Goal: Navigation & Orientation: Find specific page/section

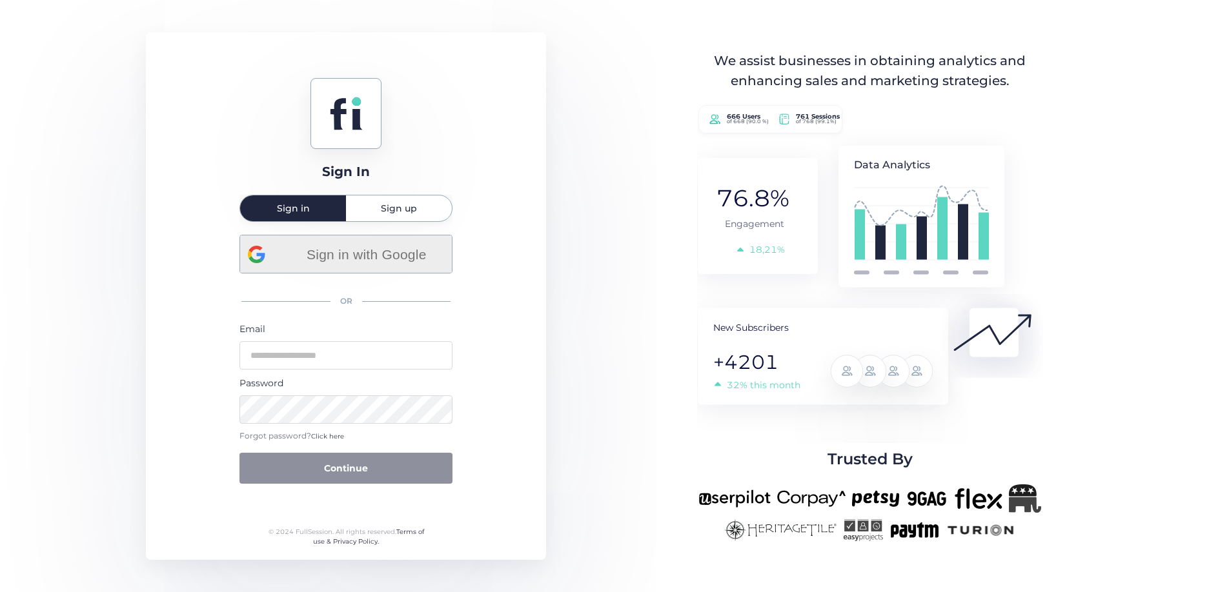
click at [336, 256] on span "Sign in with Google" at bounding box center [366, 254] width 156 height 21
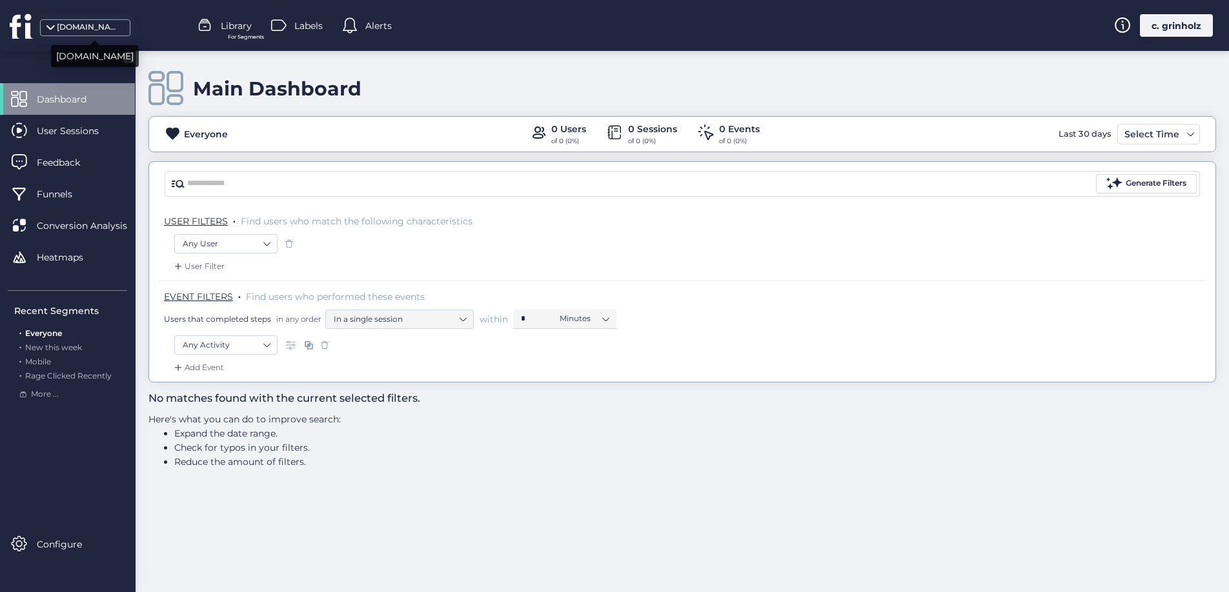
click at [69, 25] on div "[DOMAIN_NAME]" at bounding box center [89, 27] width 65 height 12
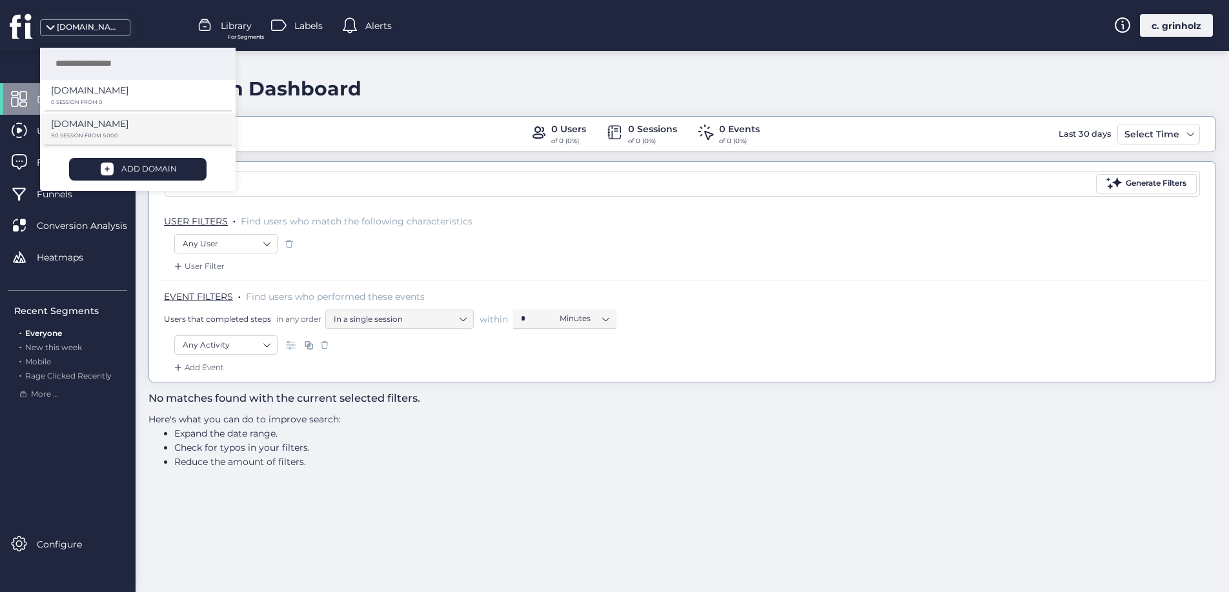
click at [95, 134] on p "90 SESSION FROM 5000" at bounding box center [133, 136] width 165 height 6
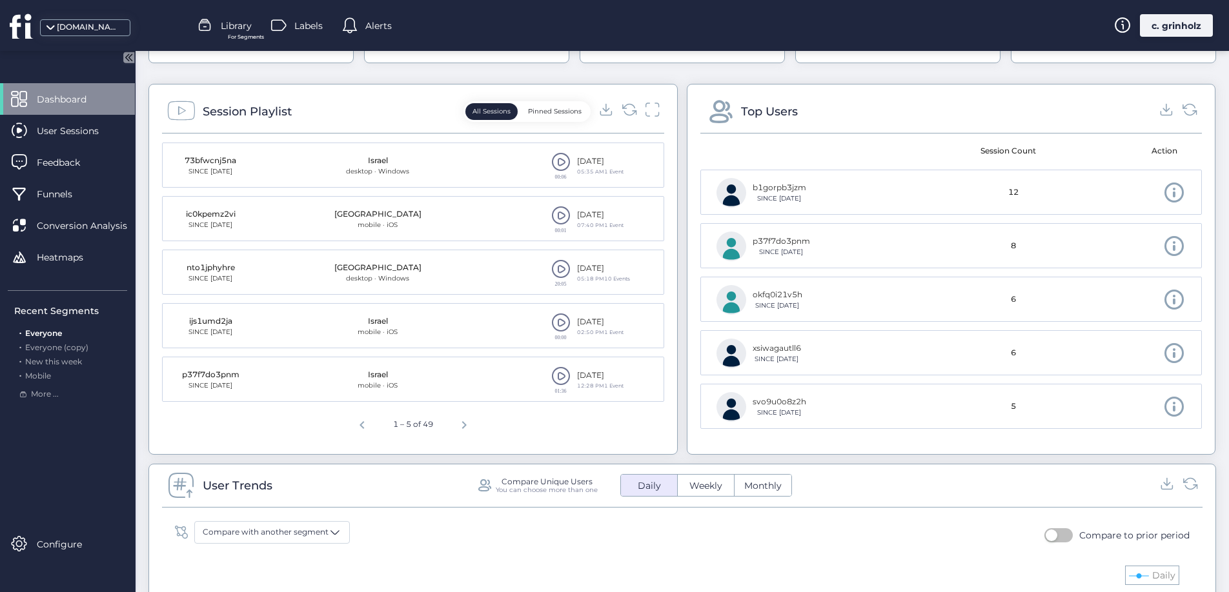
scroll to position [463, 0]
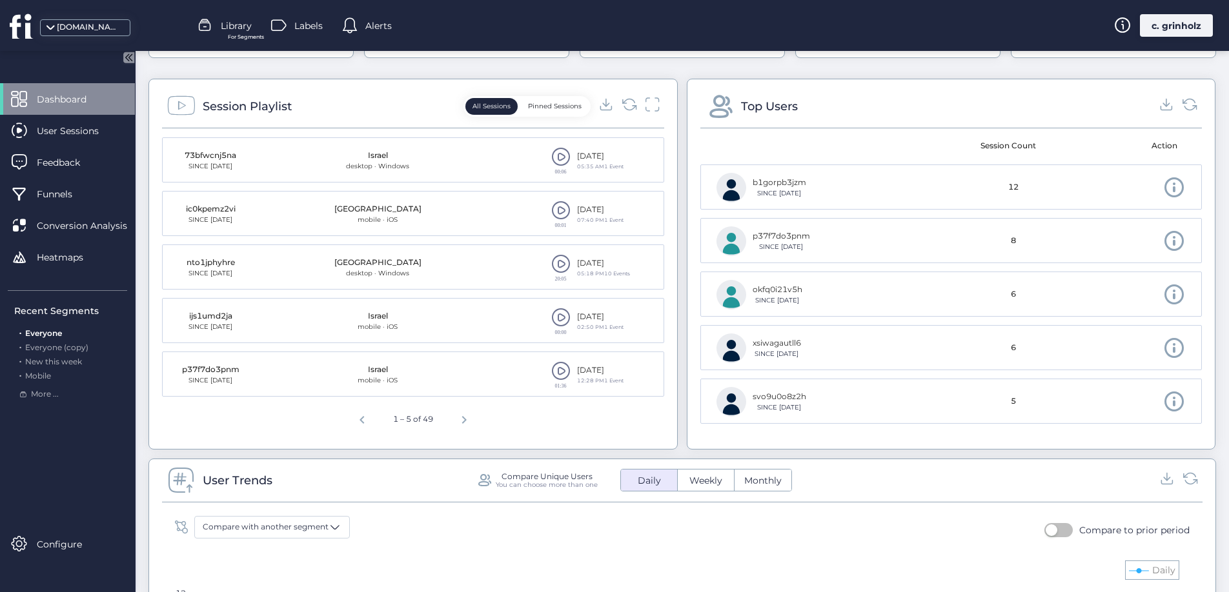
click at [560, 263] on span at bounding box center [560, 263] width 19 height 19
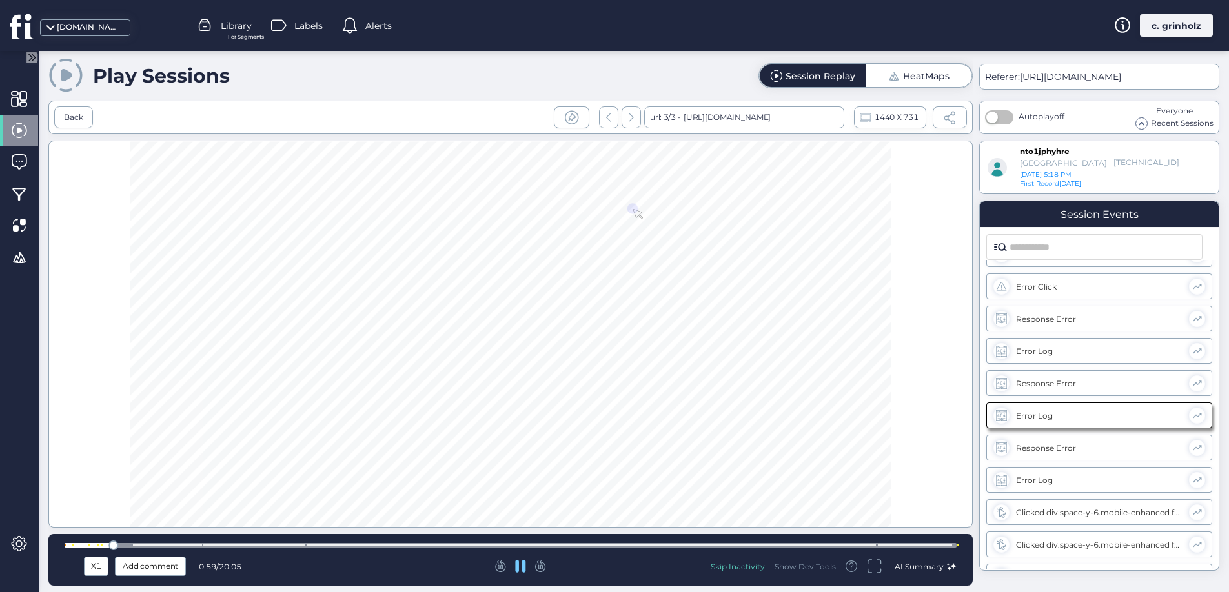
scroll to position [561, 0]
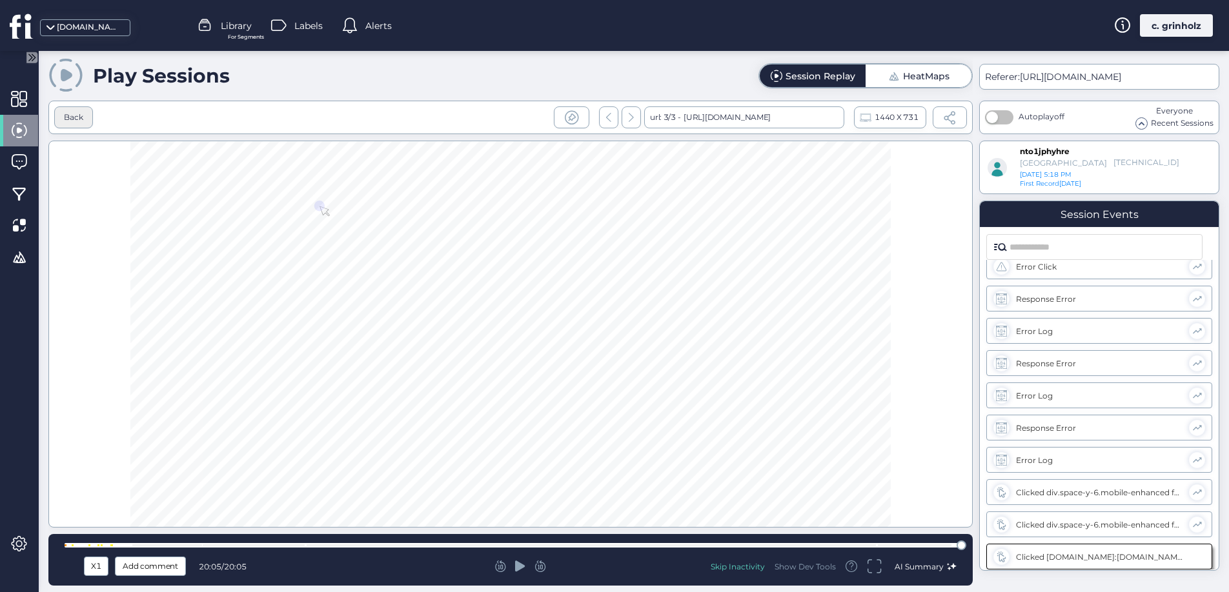
click at [74, 112] on div "Back" at bounding box center [73, 118] width 19 height 12
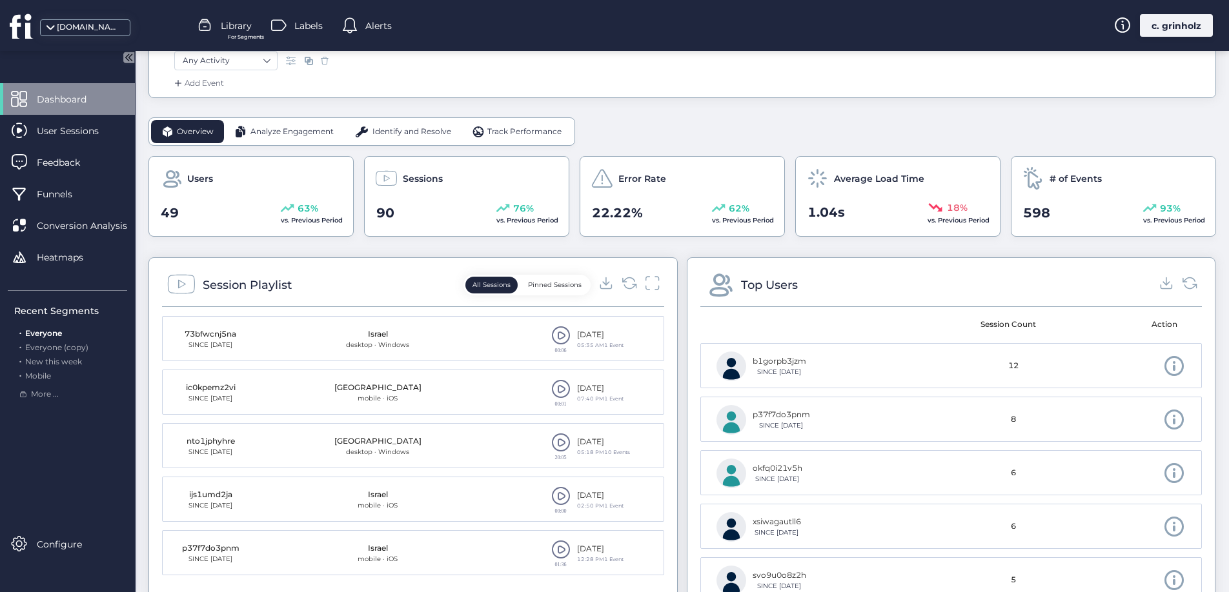
scroll to position [286, 0]
click at [620, 277] on icon at bounding box center [628, 281] width 17 height 17
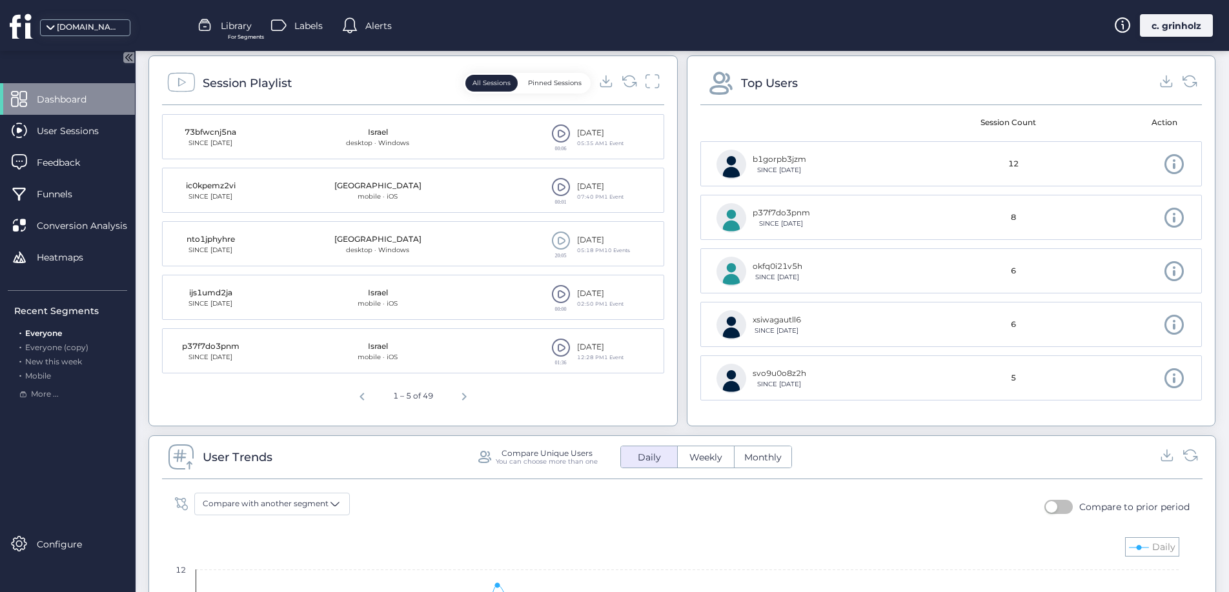
scroll to position [489, 0]
click at [464, 393] on span "Next page" at bounding box center [464, 392] width 31 height 31
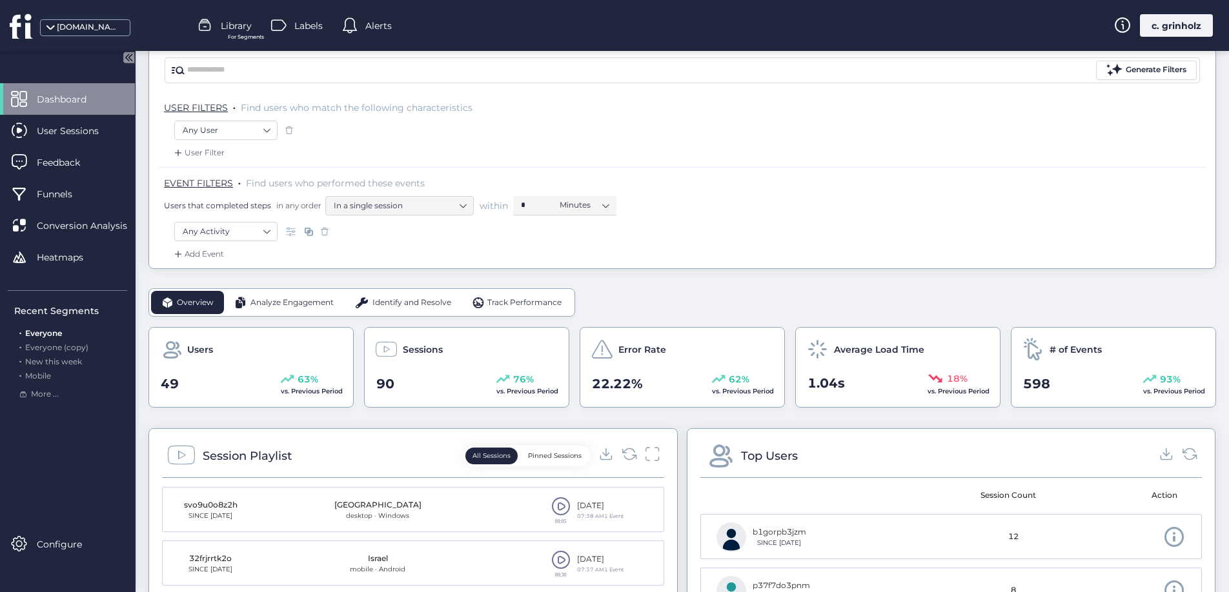
scroll to position [181, 0]
